Goal: Check status: Check status

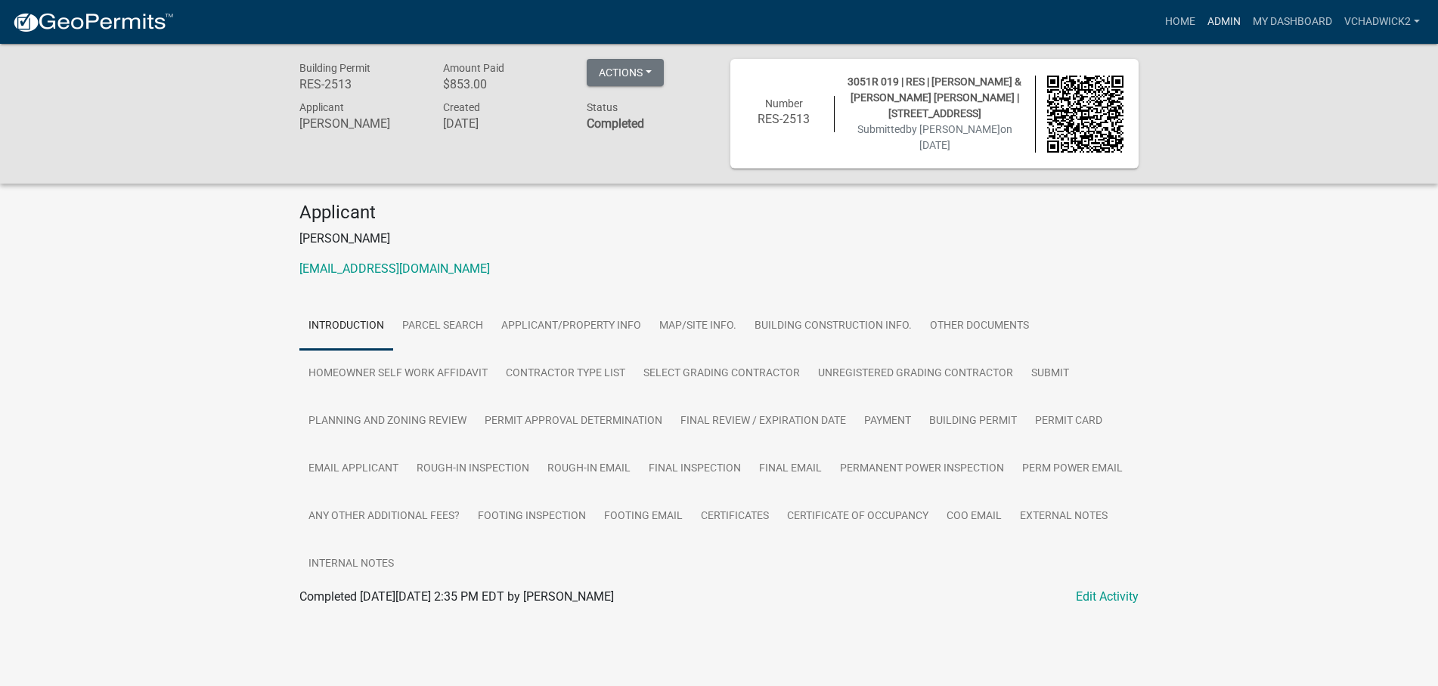
click at [1223, 19] on link "Admin" at bounding box center [1223, 22] width 45 height 29
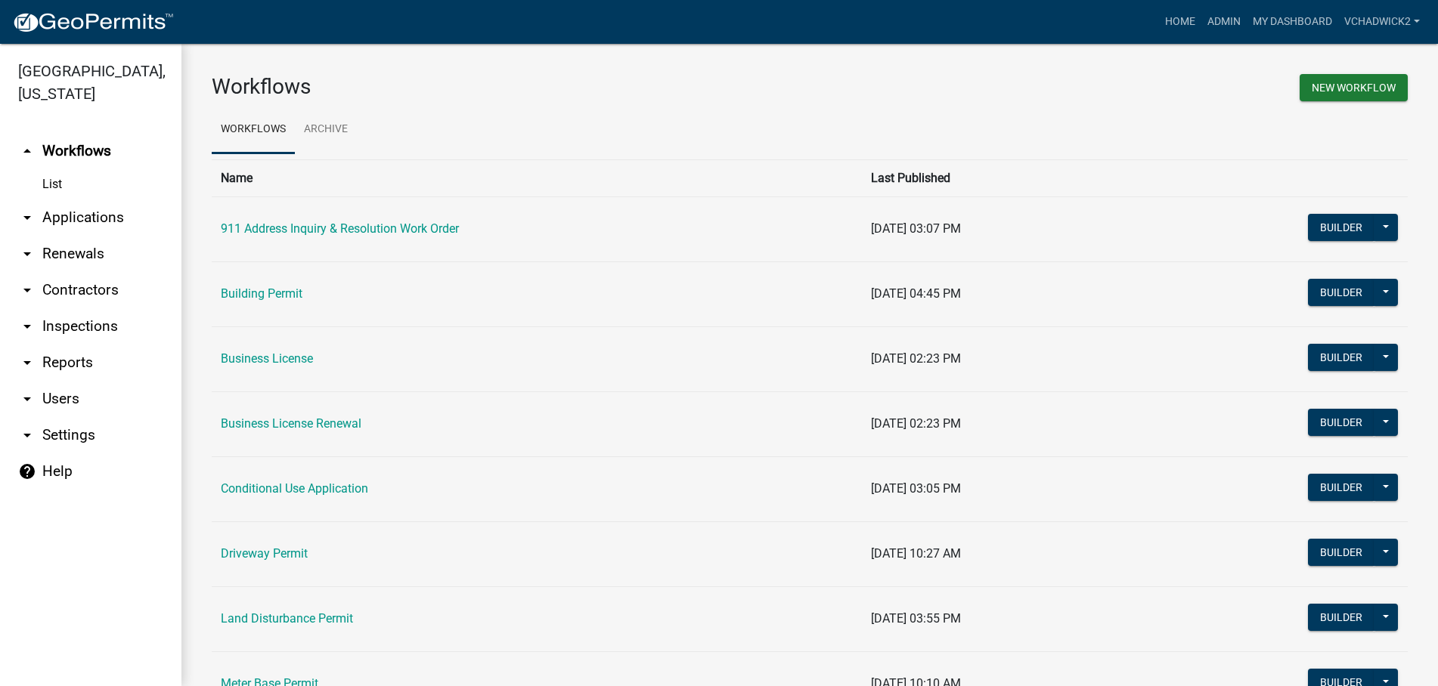
click at [97, 218] on link "arrow_drop_down Applications" at bounding box center [90, 218] width 181 height 36
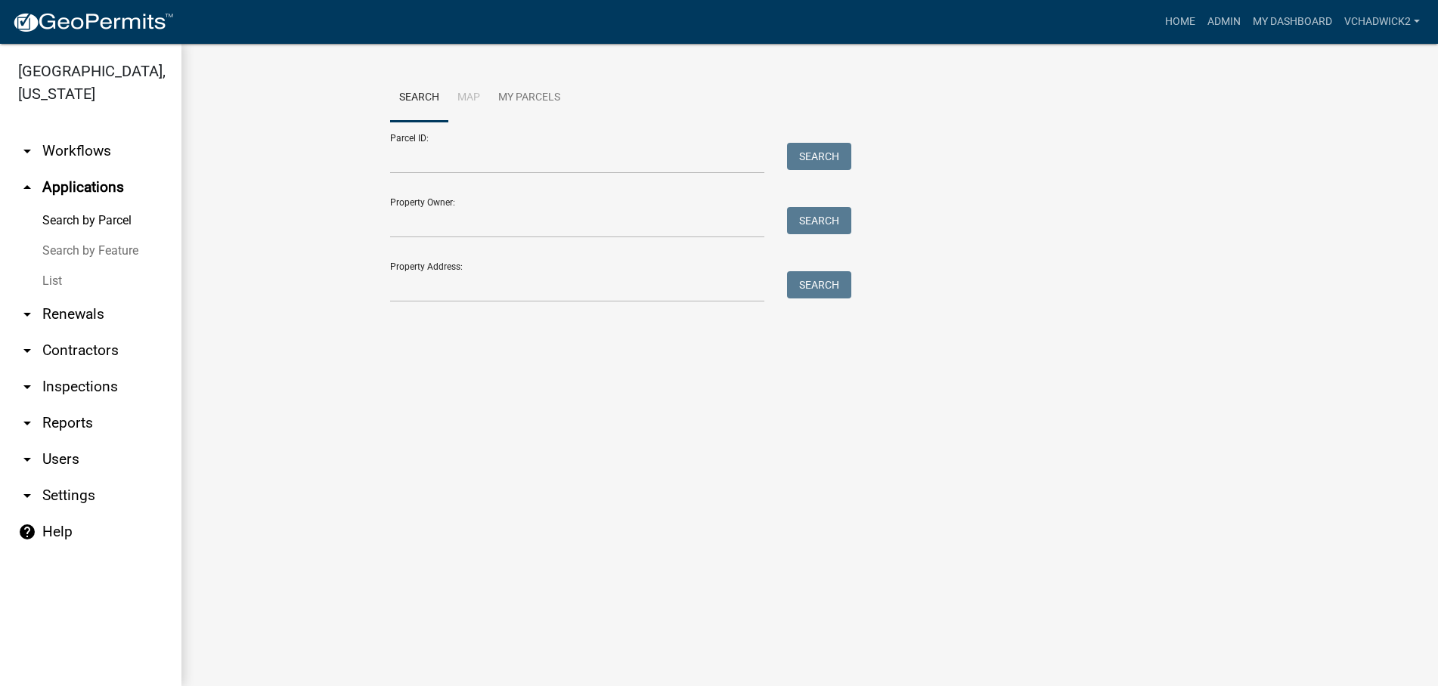
click at [45, 271] on link "List" at bounding box center [90, 281] width 181 height 30
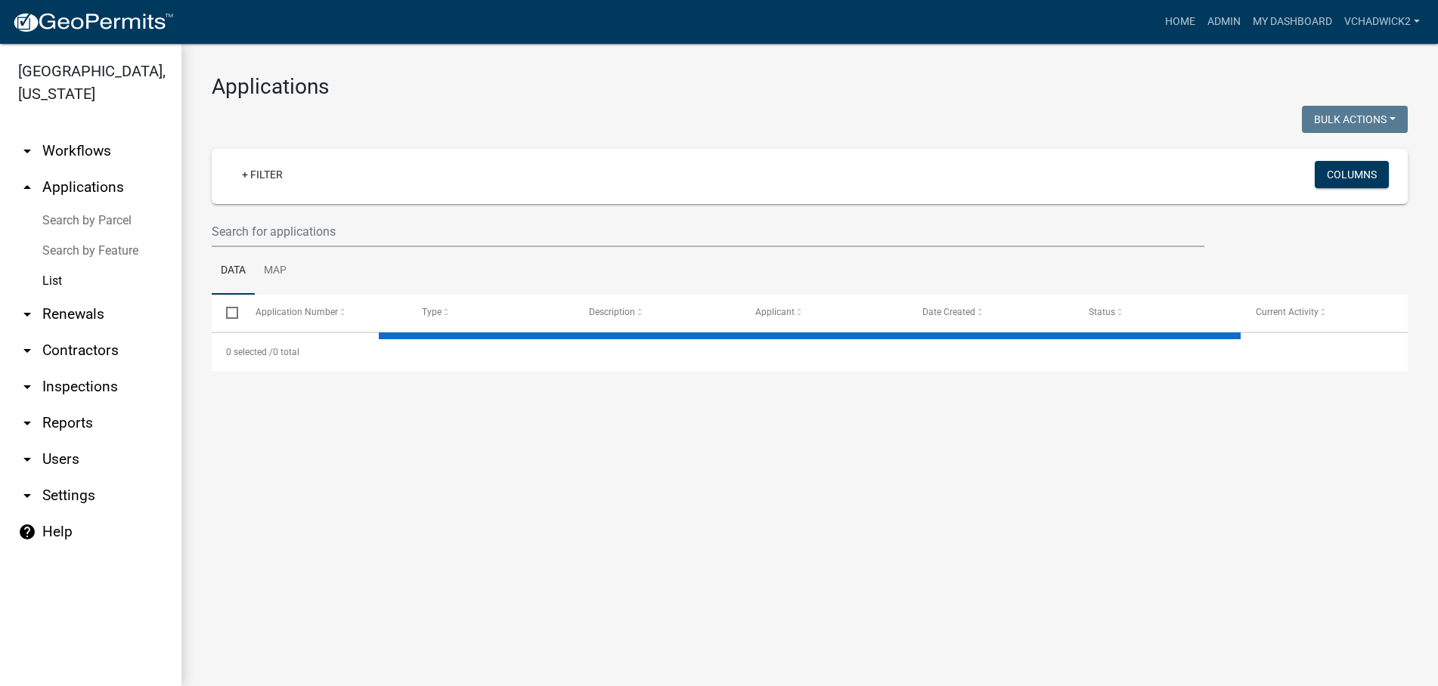
click at [345, 212] on wm-filter-builder "+ Filter Columns" at bounding box center [810, 198] width 1196 height 98
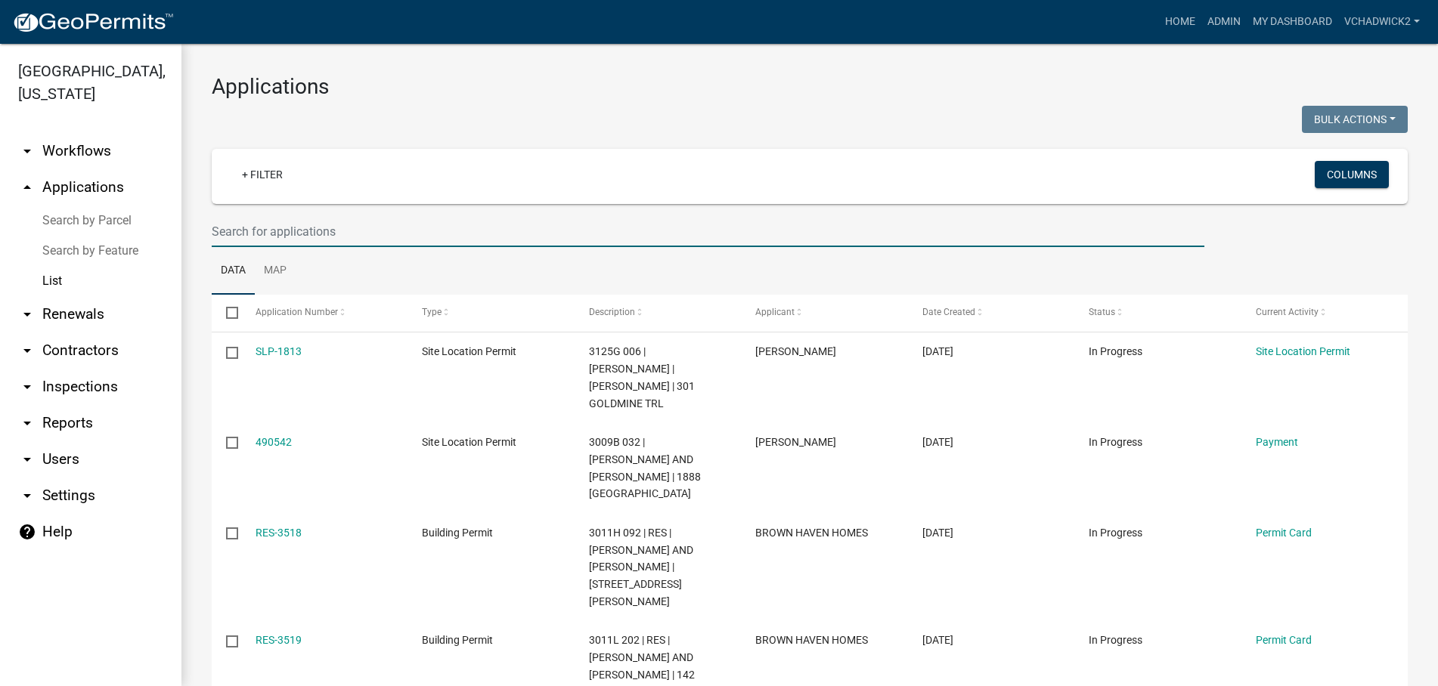
click at [345, 223] on input "text" at bounding box center [708, 231] width 992 height 31
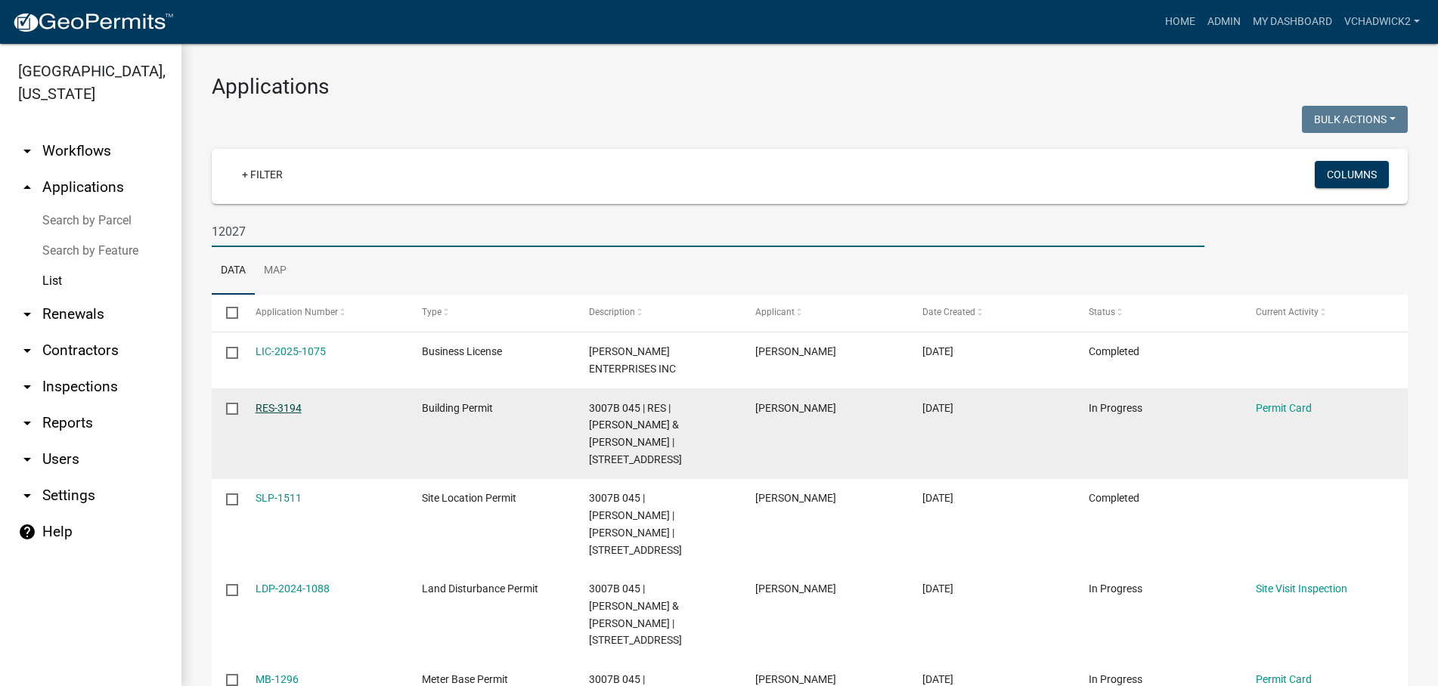
type input "12027"
click at [280, 407] on link "RES-3194" at bounding box center [278, 408] width 46 height 12
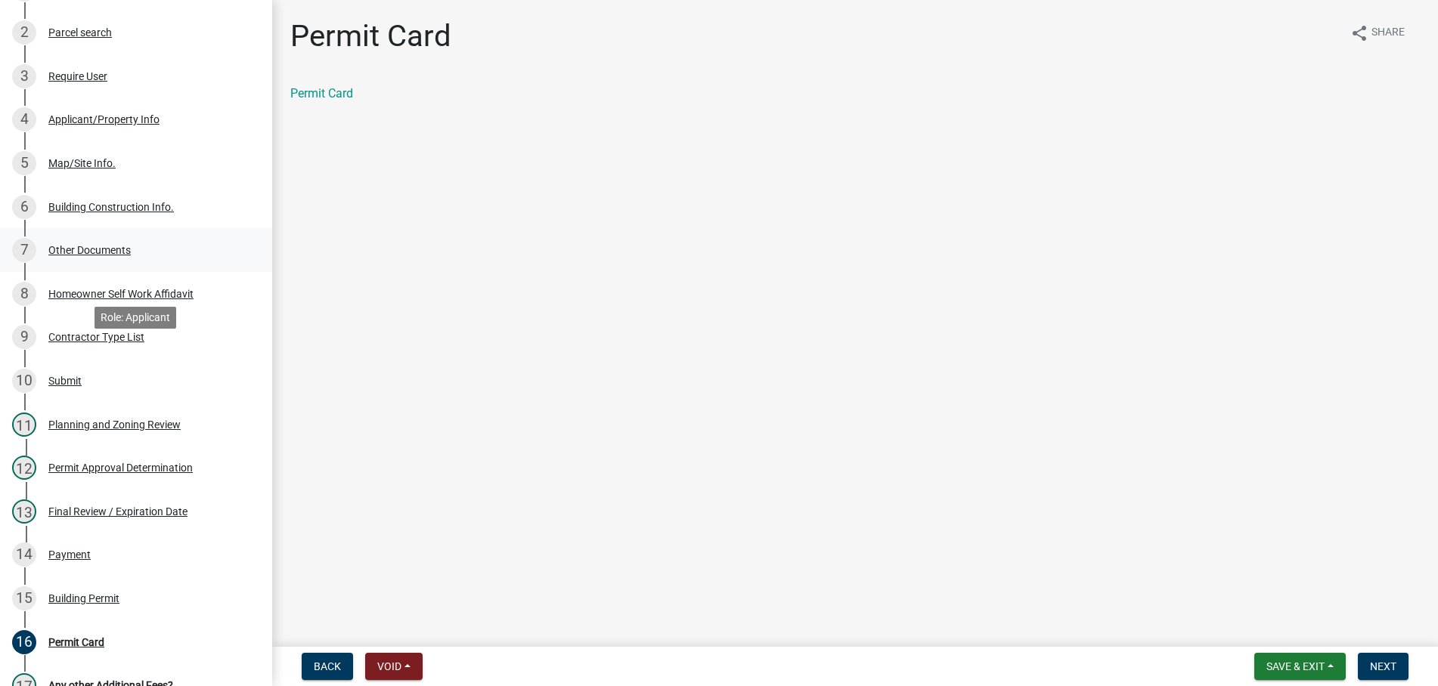
scroll to position [308, 0]
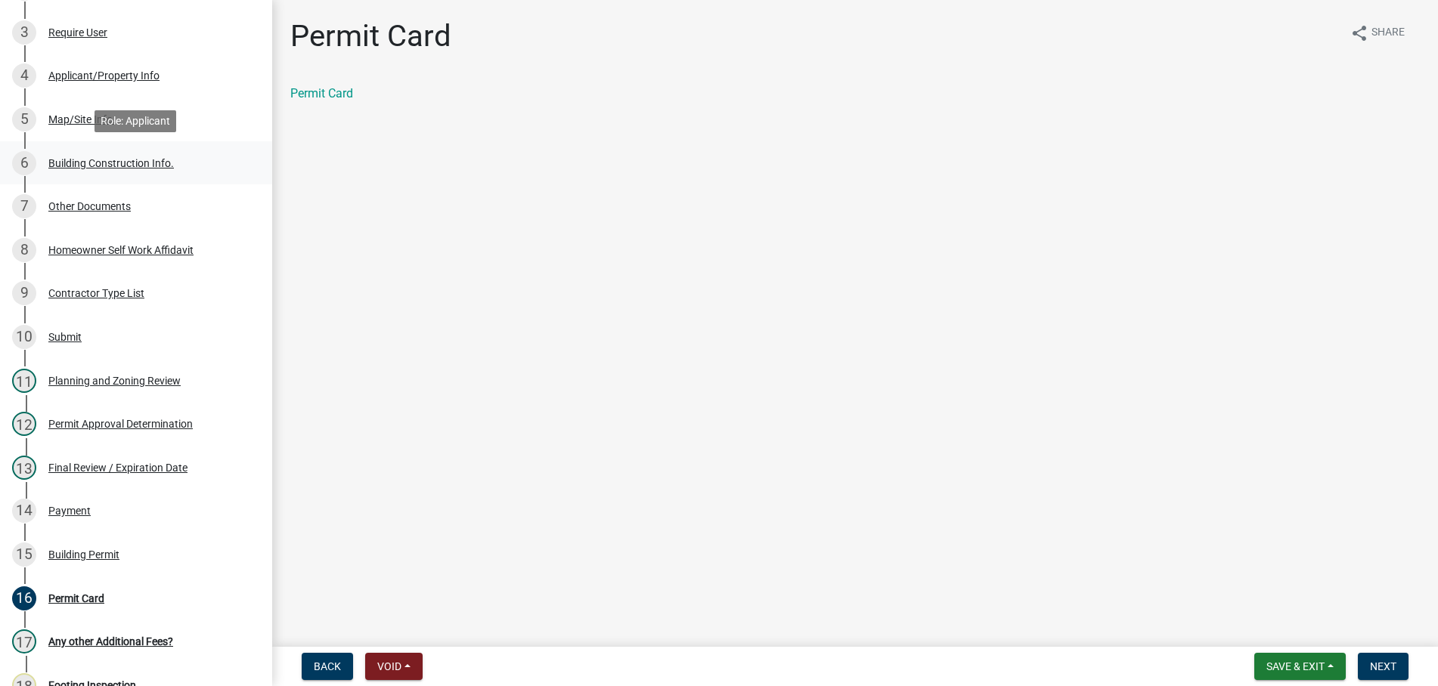
click at [85, 162] on div "Building Construction Info." at bounding box center [110, 163] width 125 height 11
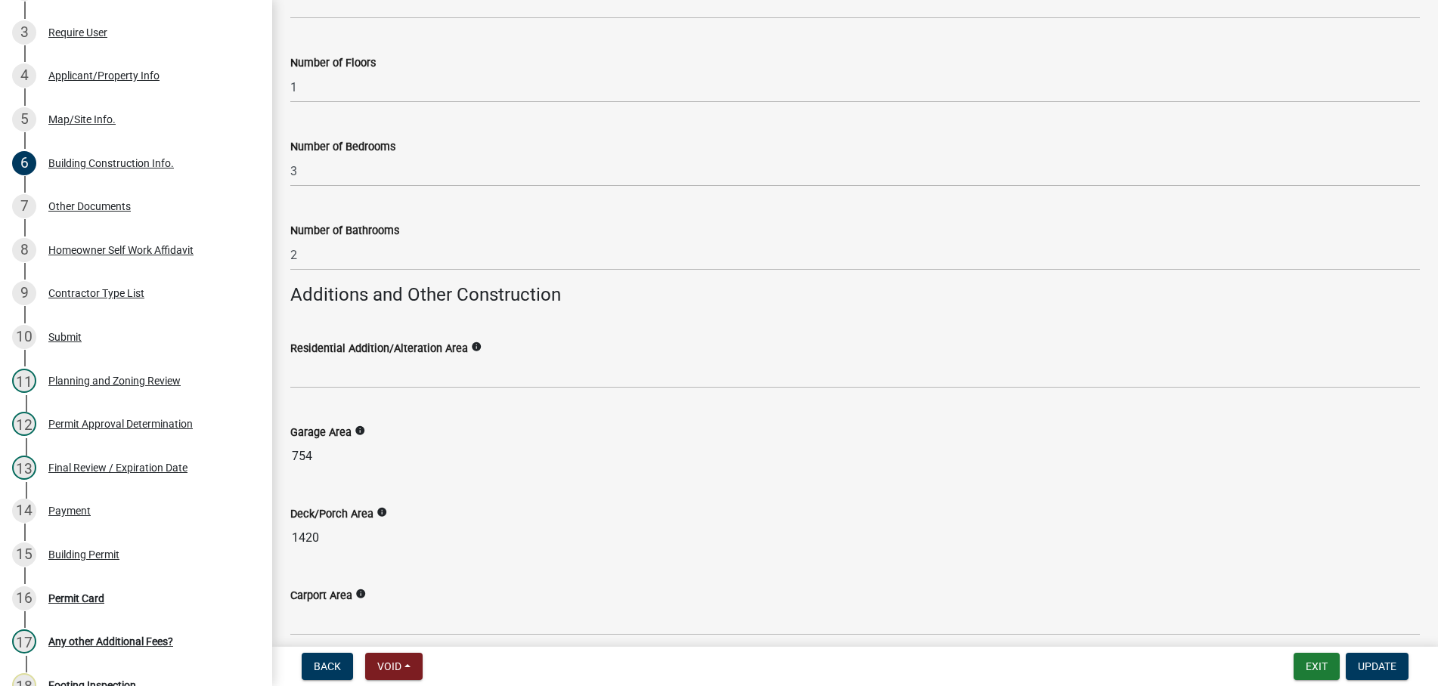
scroll to position [603, 0]
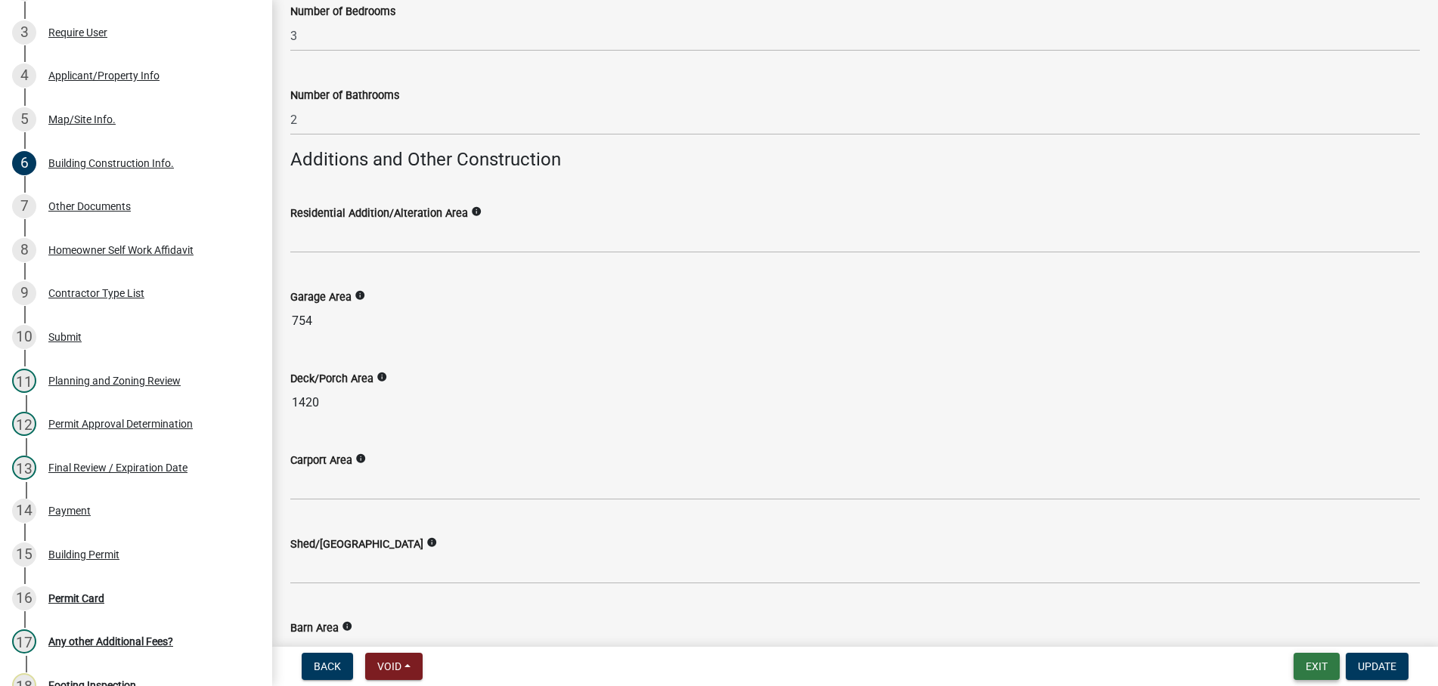
click at [1317, 661] on button "Exit" at bounding box center [1316, 666] width 46 height 27
